Goal: Transaction & Acquisition: Purchase product/service

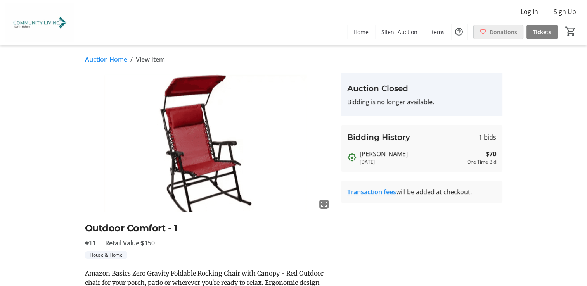
click at [498, 33] on span "Donations" at bounding box center [503, 32] width 28 height 8
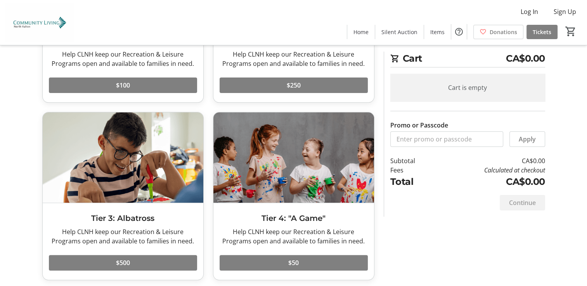
scroll to position [156, 0]
